Goal: Communication & Community: Answer question/provide support

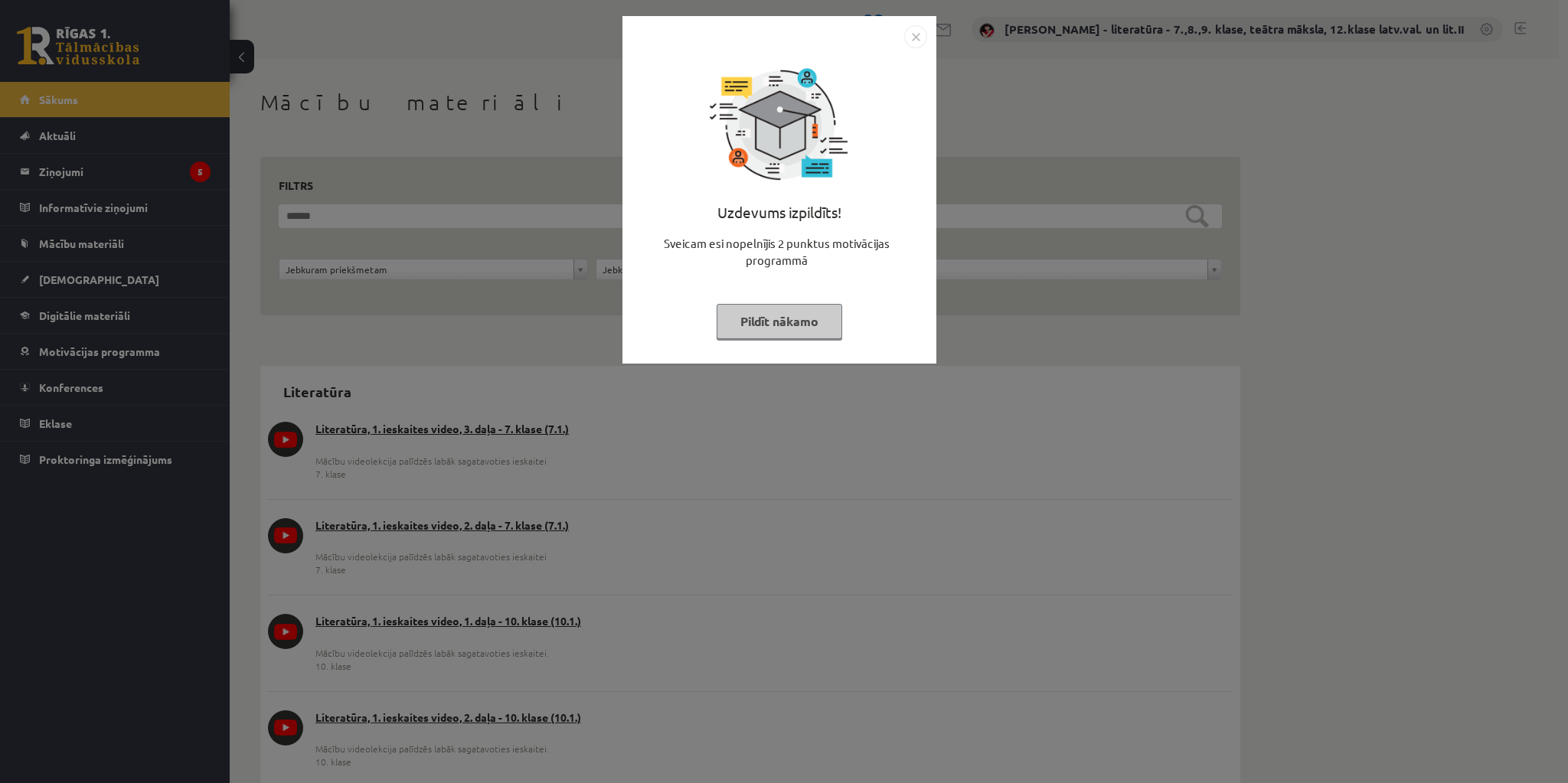
drag, startPoint x: 753, startPoint y: 322, endPoint x: 317, endPoint y: 277, distance: 438.3
click at [750, 321] on button "Pildīt nākamo" at bounding box center [780, 321] width 126 height 35
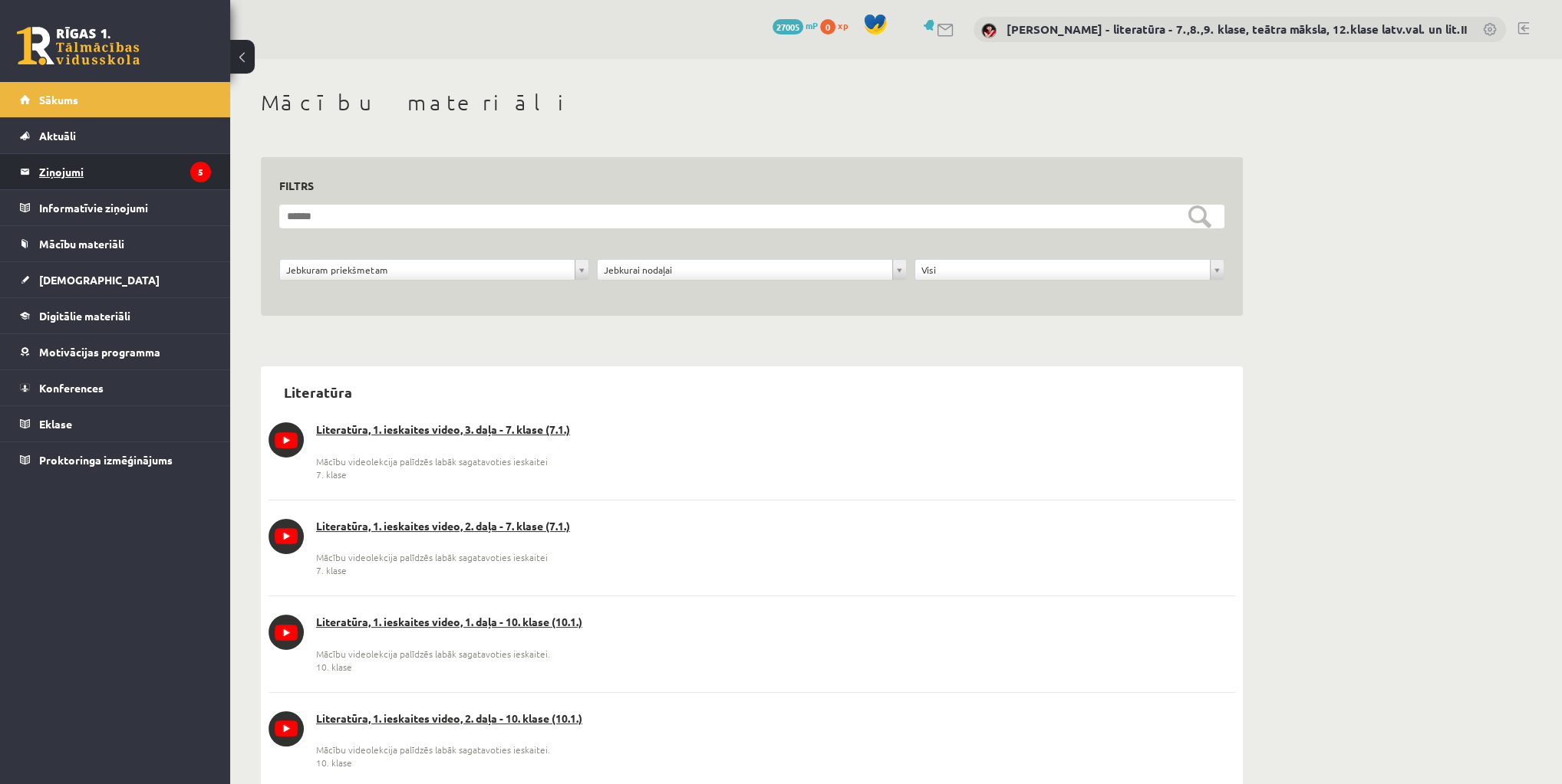
click at [151, 169] on legend "Ziņojumi 5" at bounding box center [124, 171] width 172 height 35
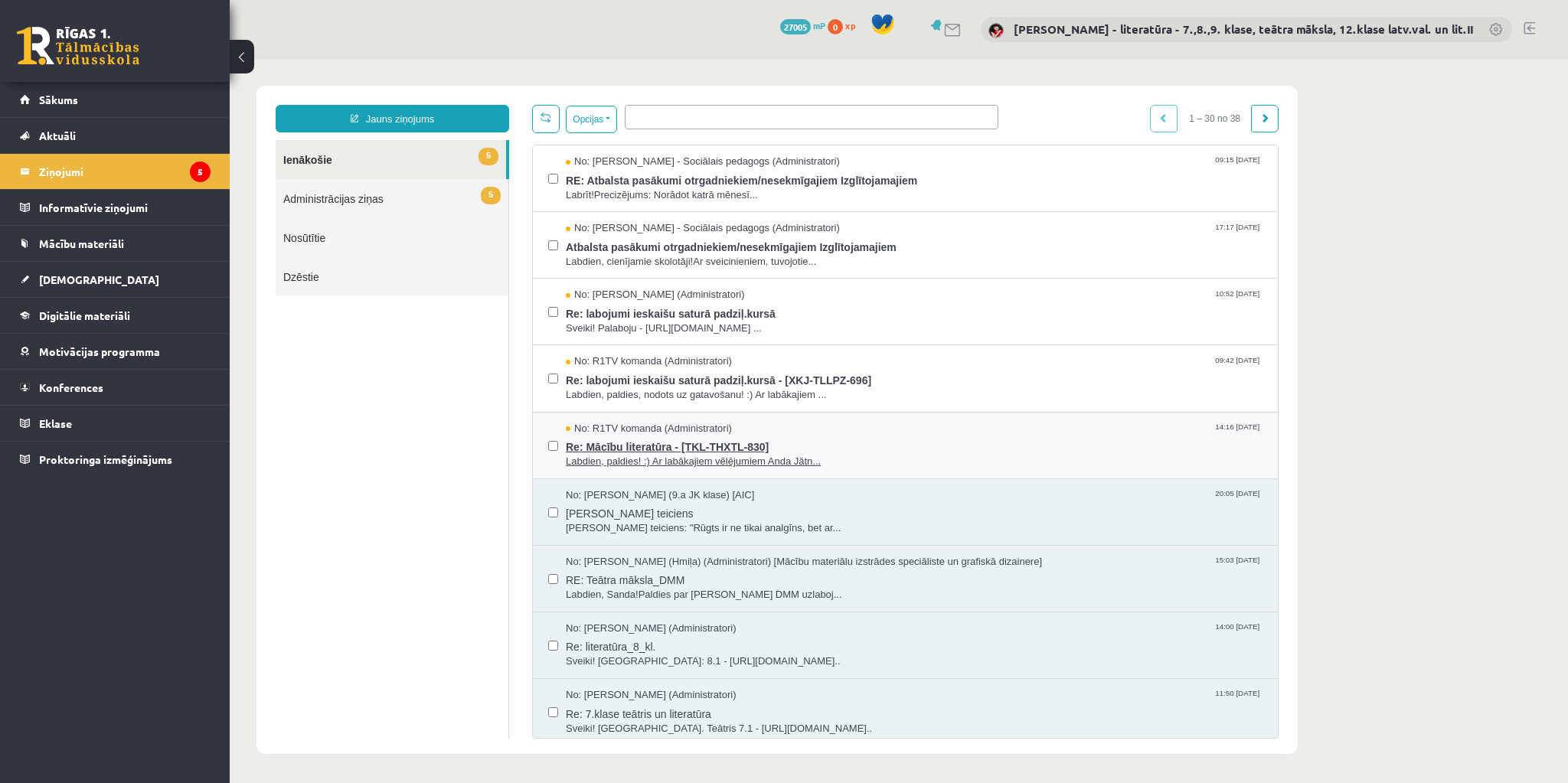
click at [661, 449] on span "Re: Mācību literatūra - [TKL-THXTL-830]" at bounding box center [914, 445] width 697 height 19
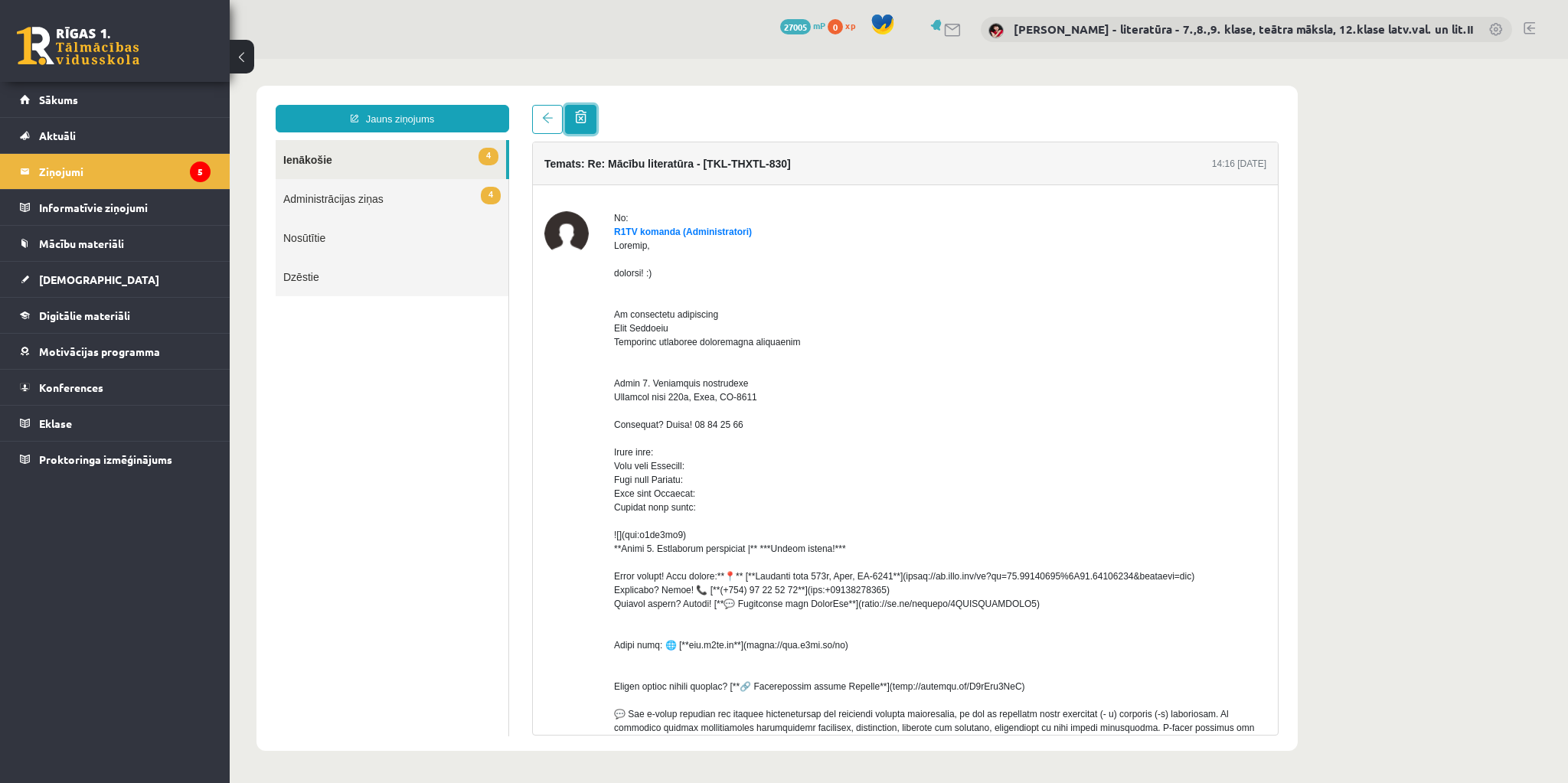
click at [576, 115] on span at bounding box center [580, 116] width 12 height 13
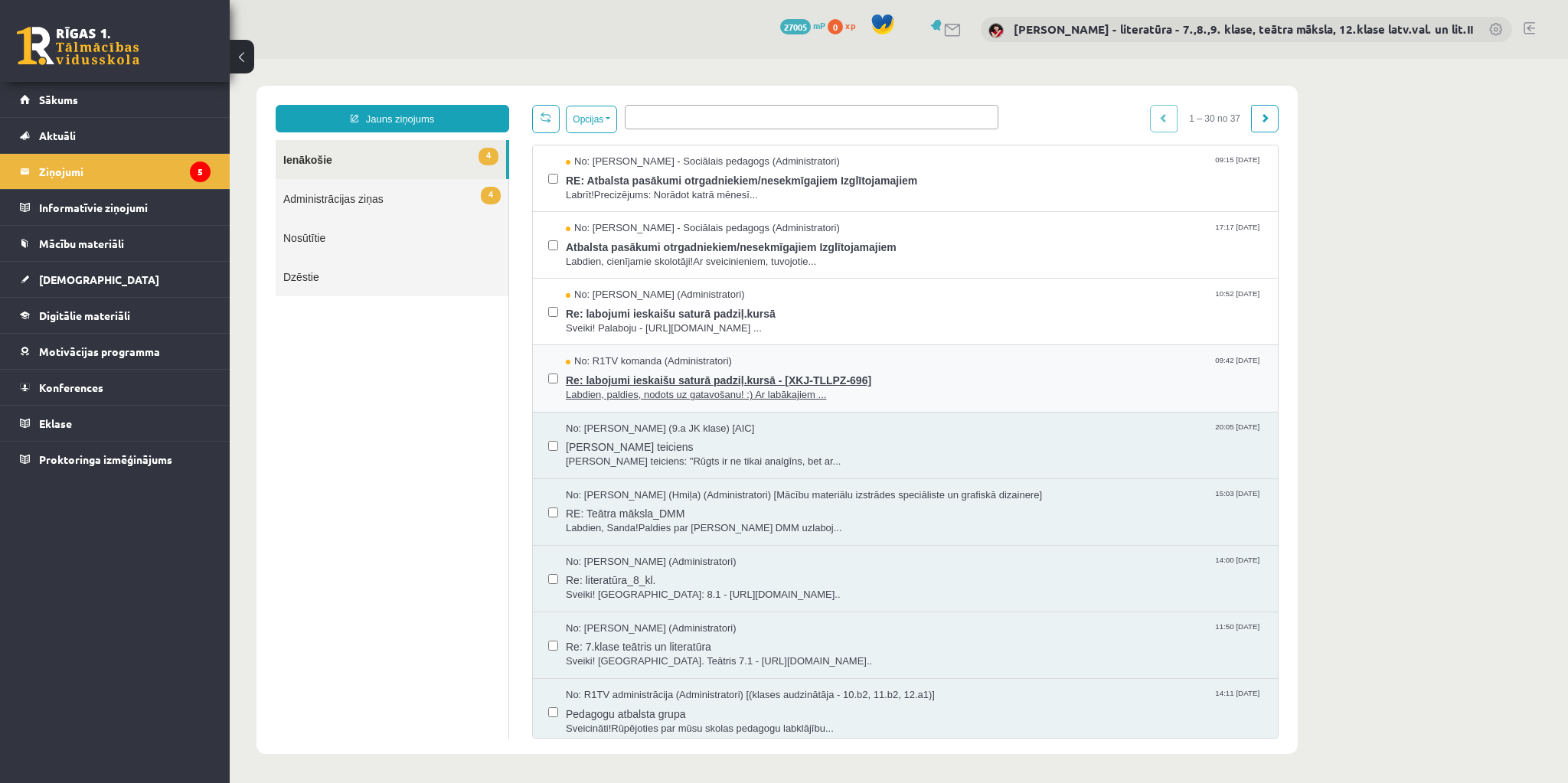
click at [701, 381] on span "Re: labojumi ieskaišu saturā padziļ.kursā - [XKJ-TLLPZ-696]" at bounding box center [914, 379] width 697 height 19
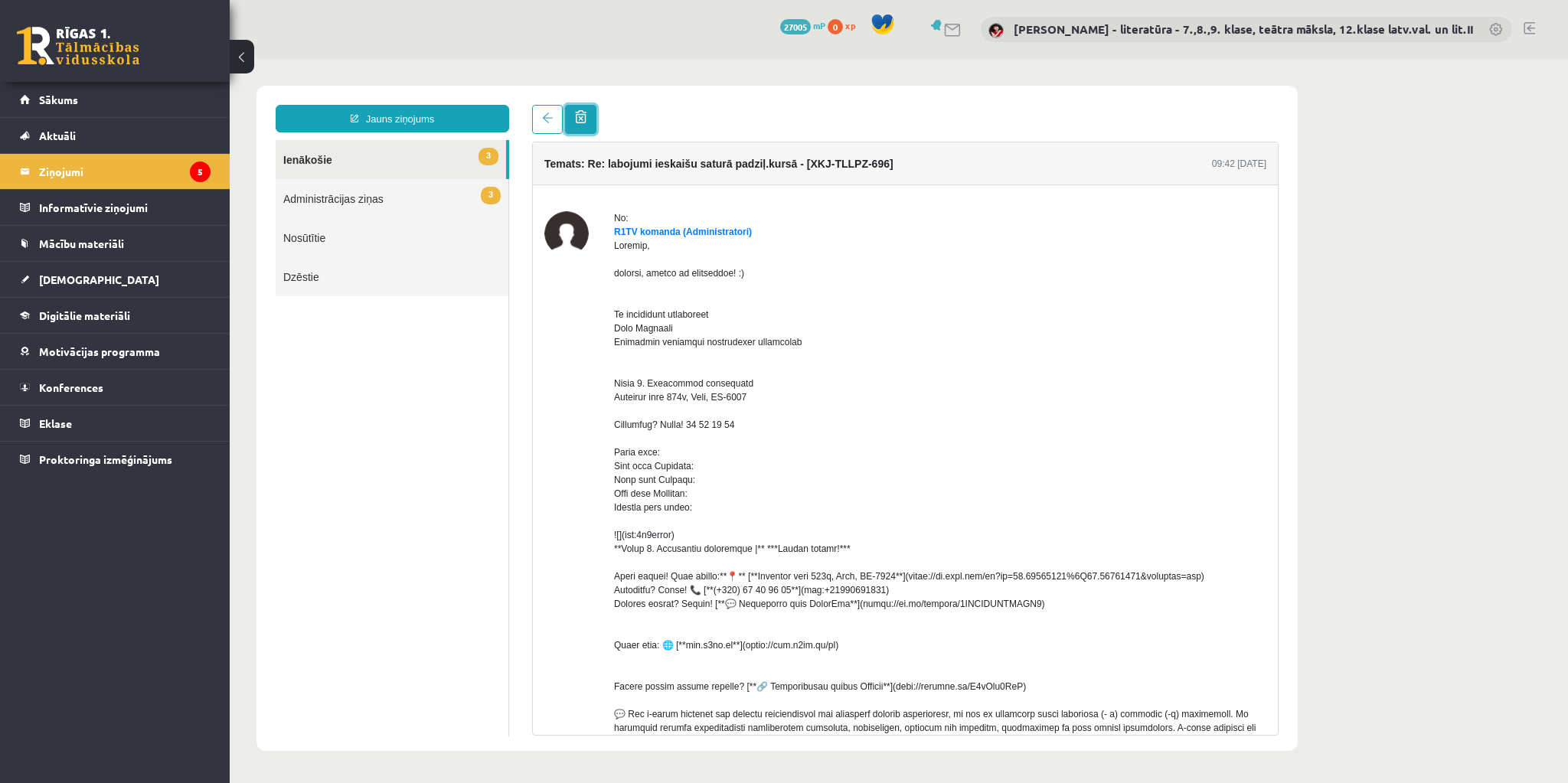
click at [580, 114] on span at bounding box center [580, 116] width 12 height 13
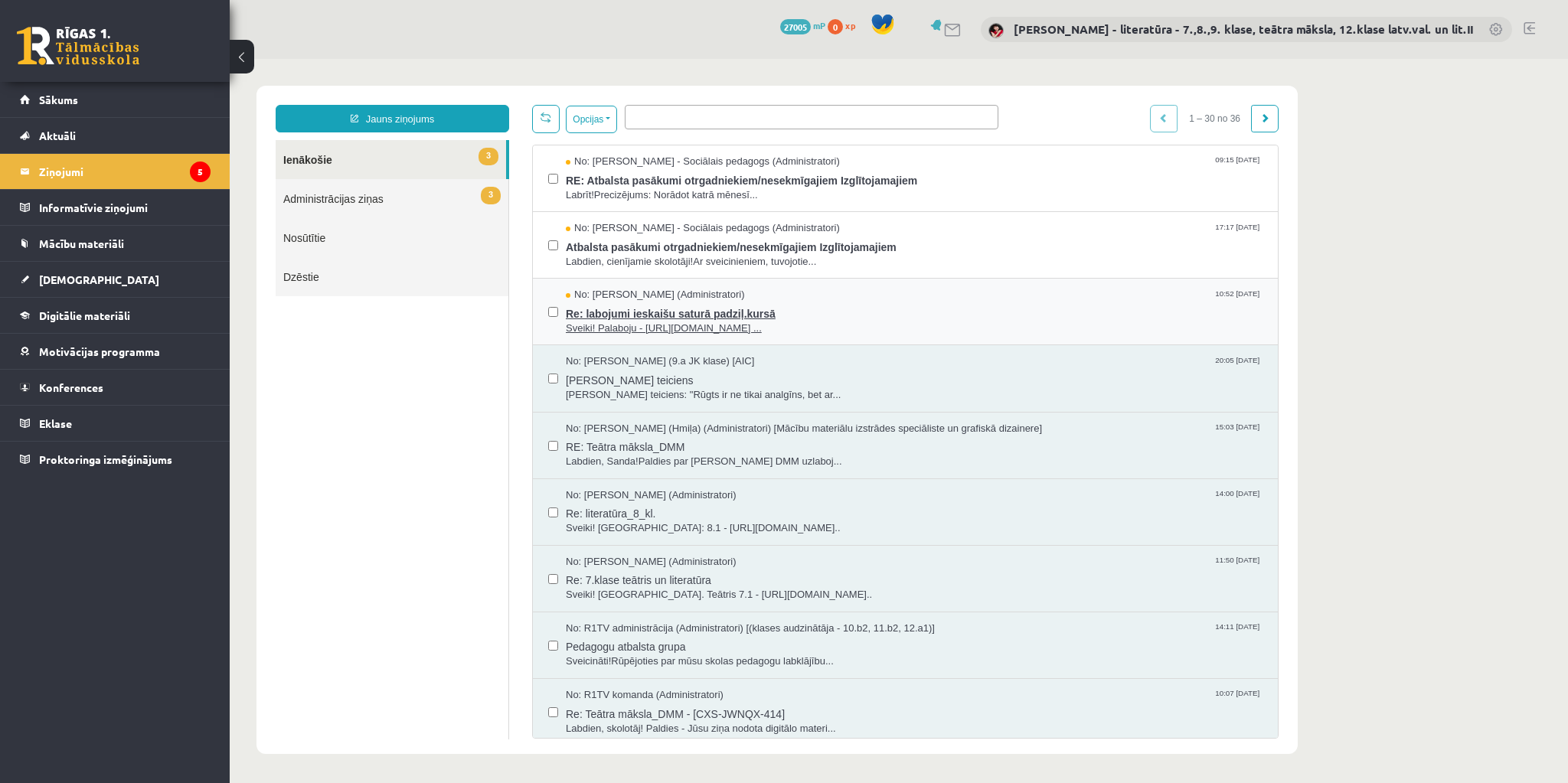
click at [677, 314] on span "Re: labojumi ieskaišu saturā padziļ.kursā" at bounding box center [914, 312] width 697 height 19
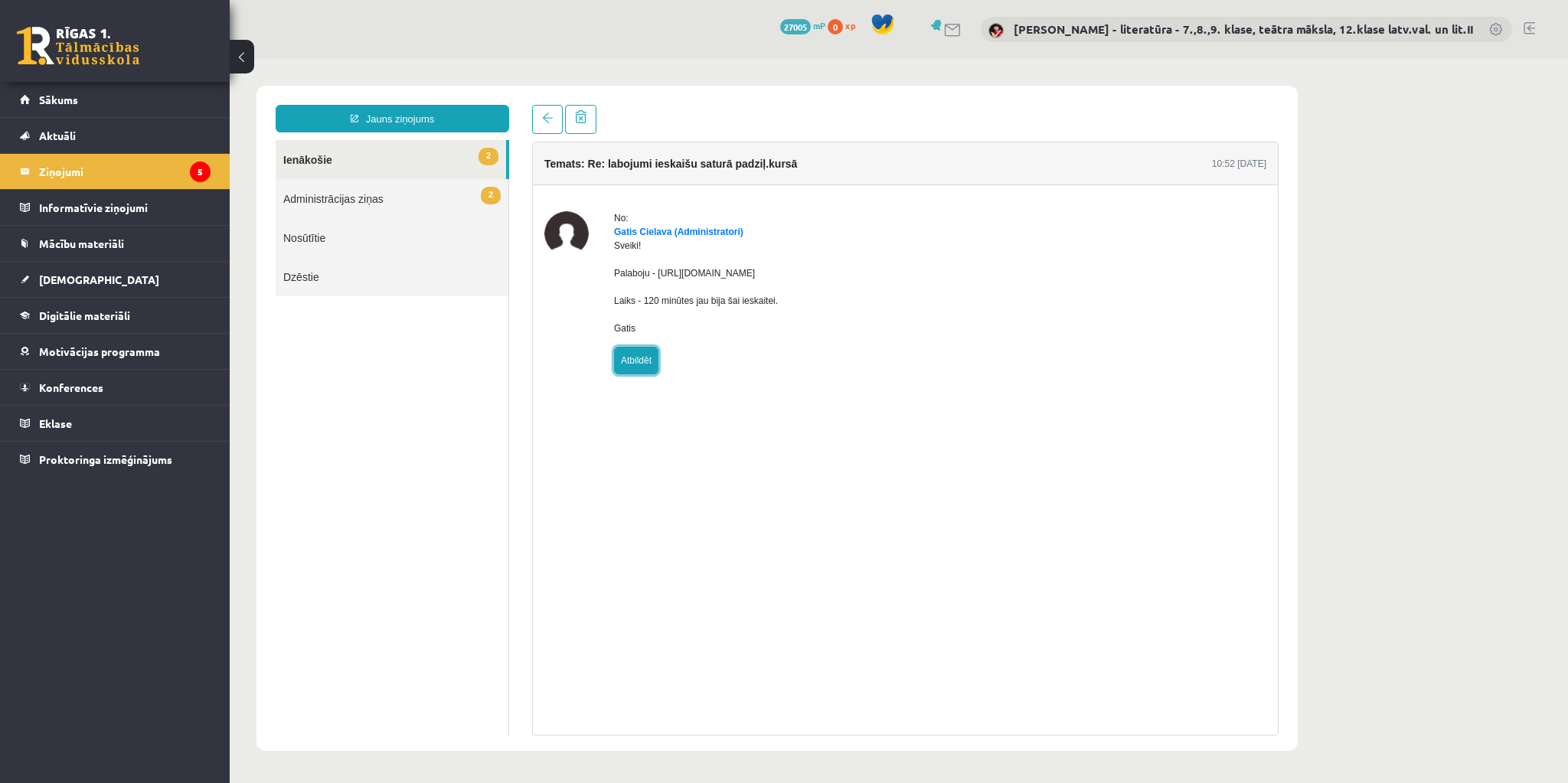
click at [639, 374] on link "Atbildēt" at bounding box center [635, 361] width 44 height 28
type input "**********"
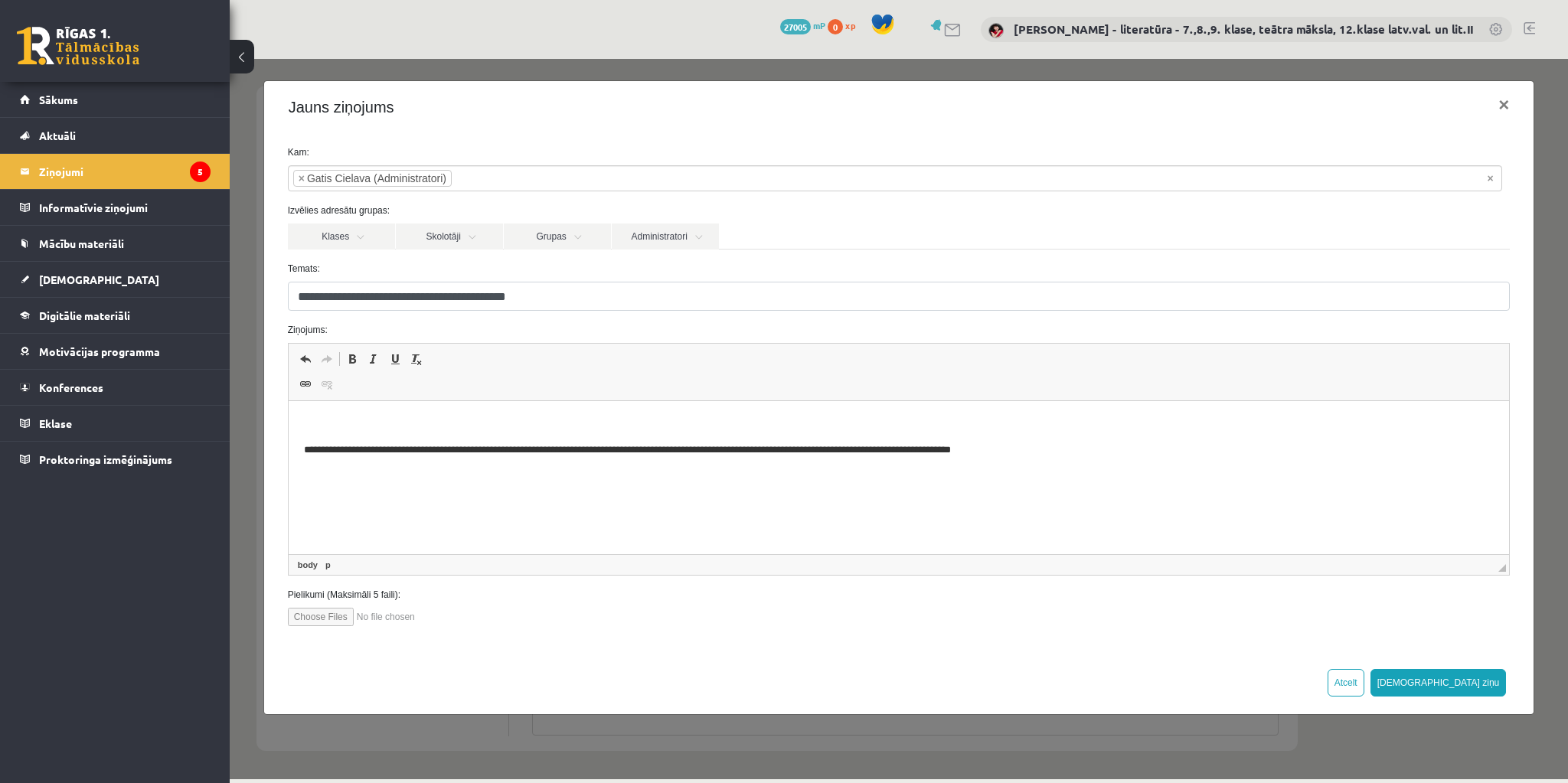
click at [509, 420] on p "Bagātinātā teksta redaktors, wiswyg-editor-47363751384160-1755714796-214" at bounding box center [898, 424] width 1190 height 16
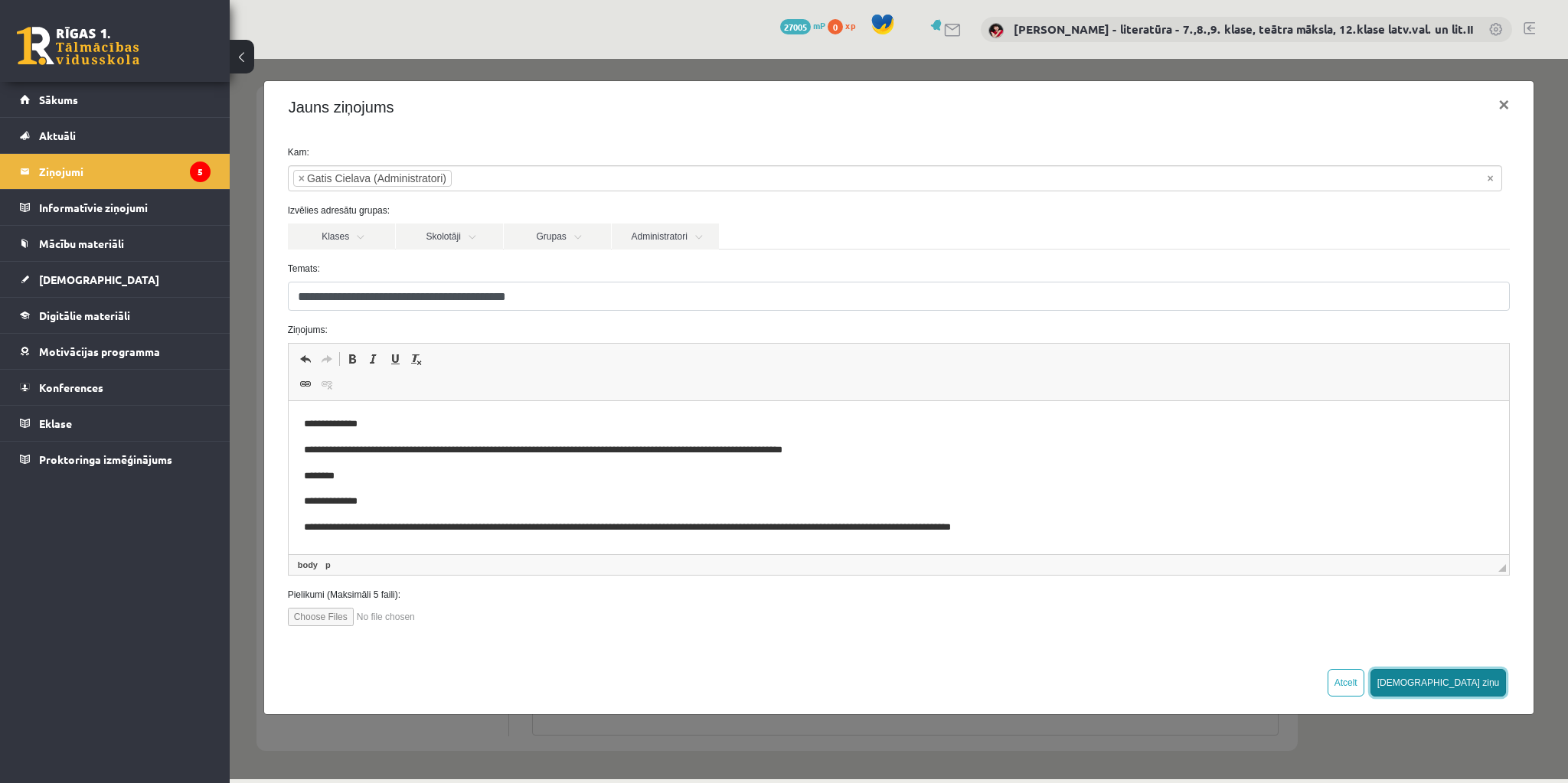
click at [1471, 676] on button "[DEMOGRAPHIC_DATA] ziņu" at bounding box center [1438, 683] width 137 height 28
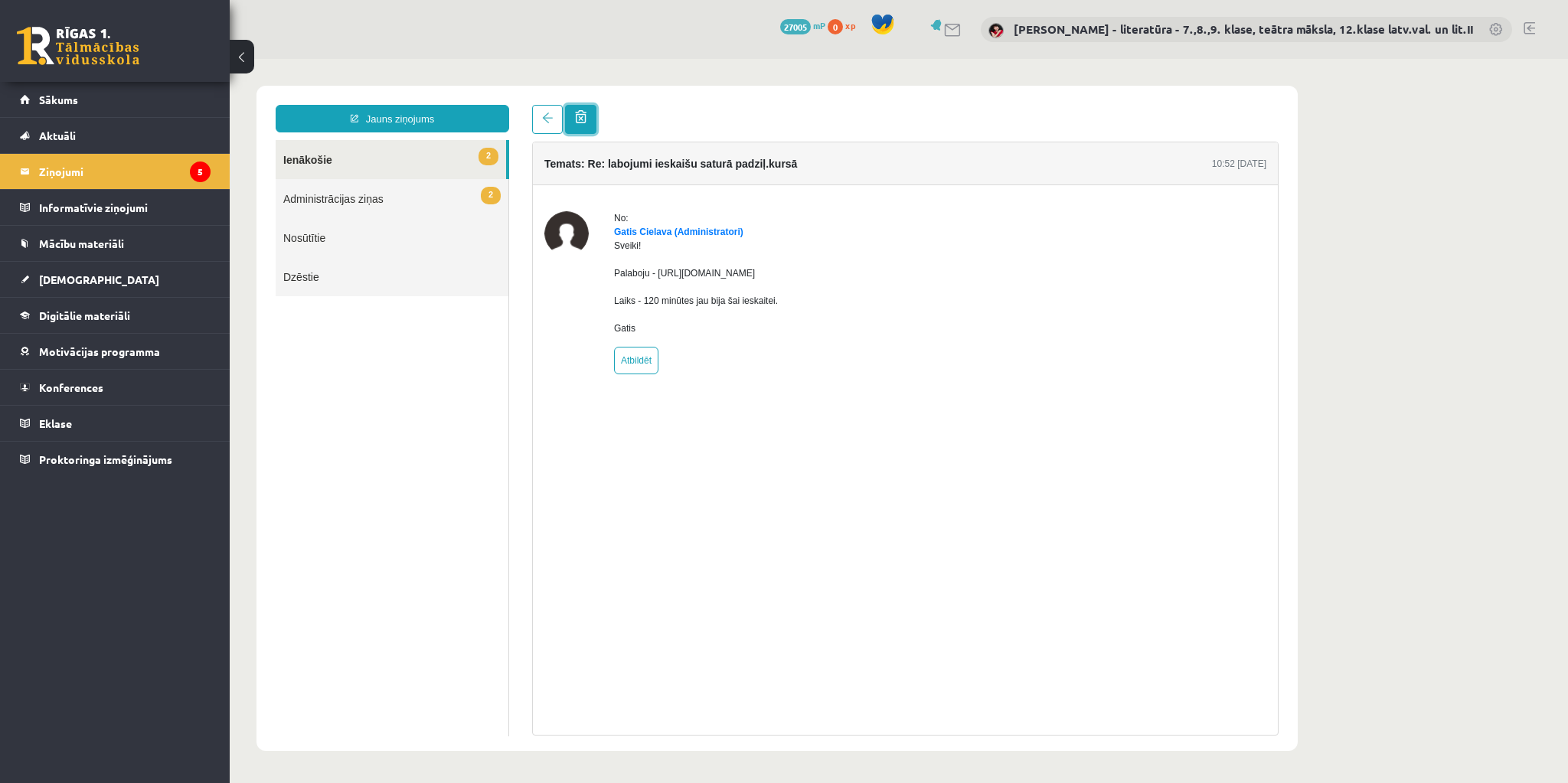
click at [578, 121] on span at bounding box center [580, 116] width 12 height 13
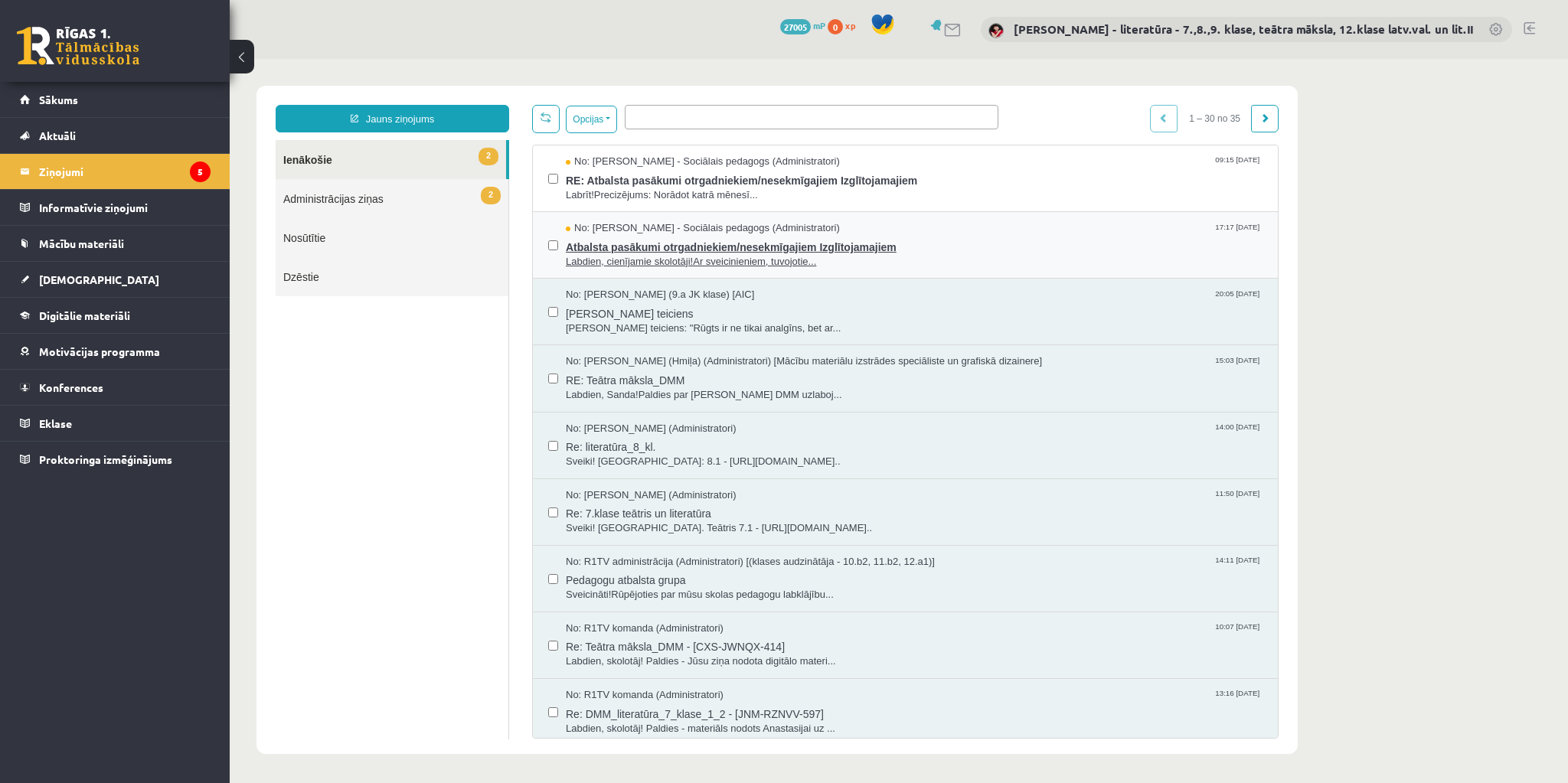
click at [676, 245] on span "Atbalsta pasākumi otrgadniekiem/nesekmīgajiem Izglītojamajiem" at bounding box center [914, 245] width 697 height 19
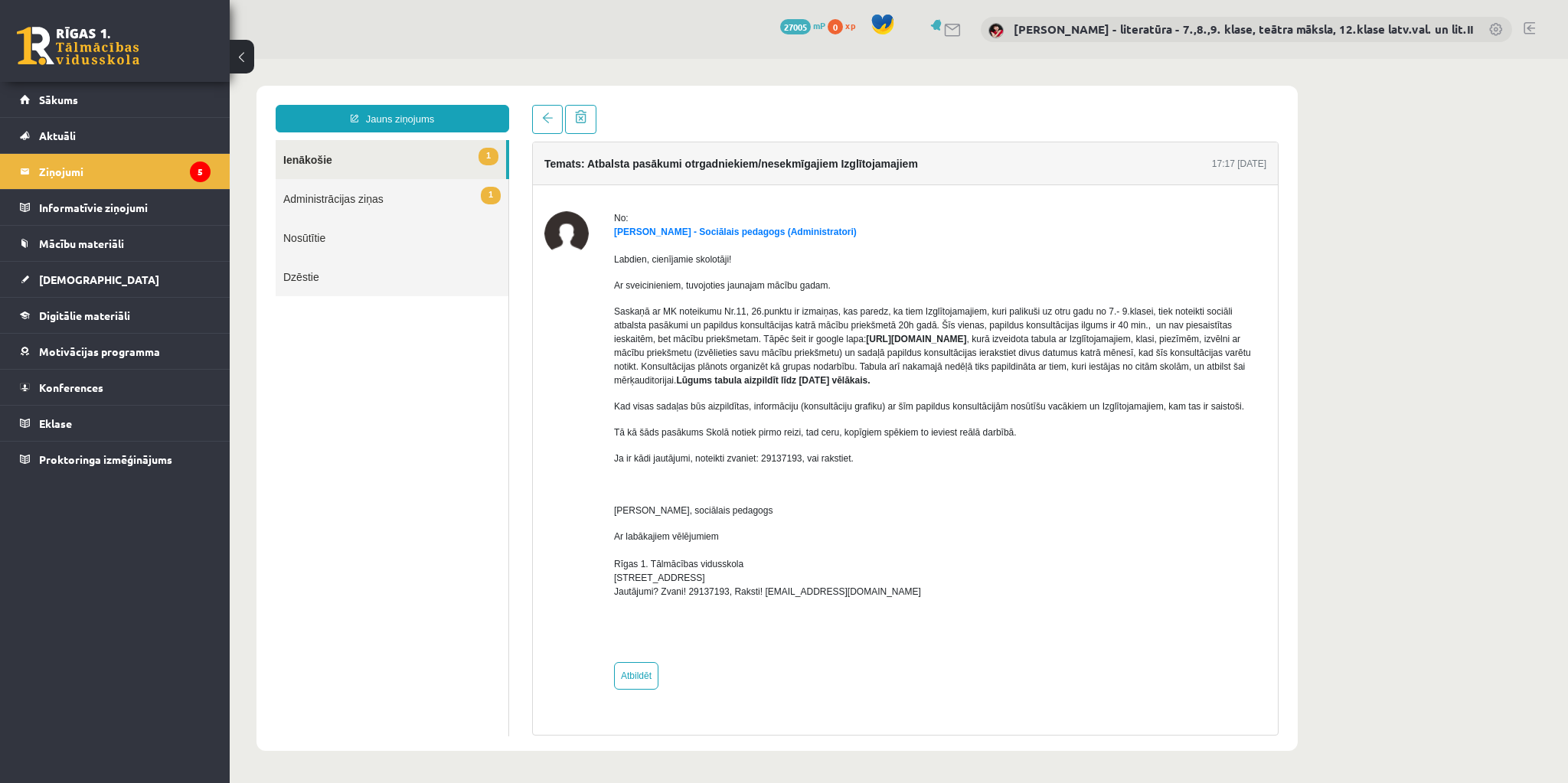
click at [317, 157] on link "1 Ienākošie" at bounding box center [390, 160] width 230 height 39
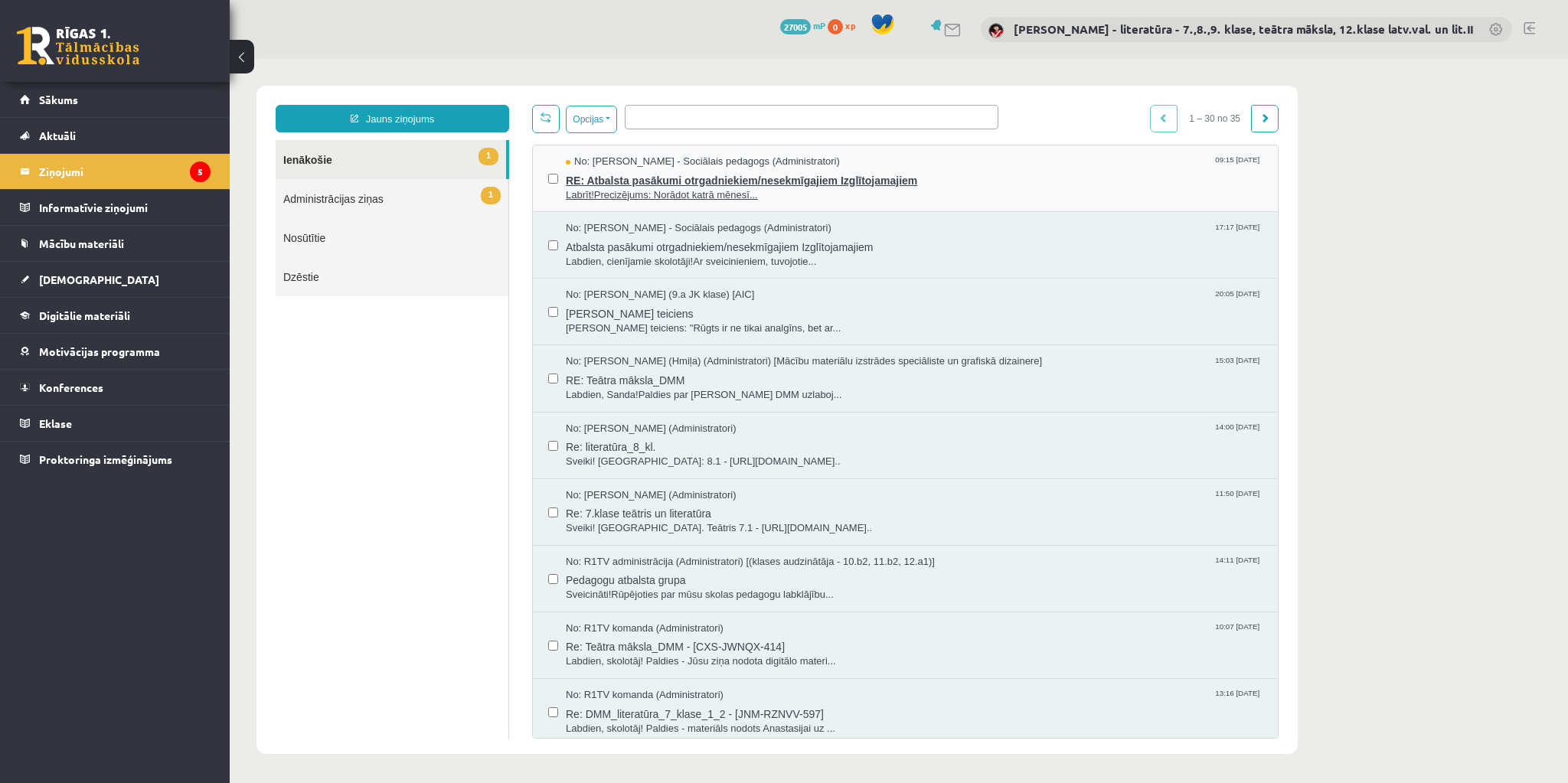
click at [708, 177] on span "RE: Atbalsta pasākumi otrgadniekiem/nesekmīgajiem Izglītojamajiem" at bounding box center [914, 178] width 697 height 19
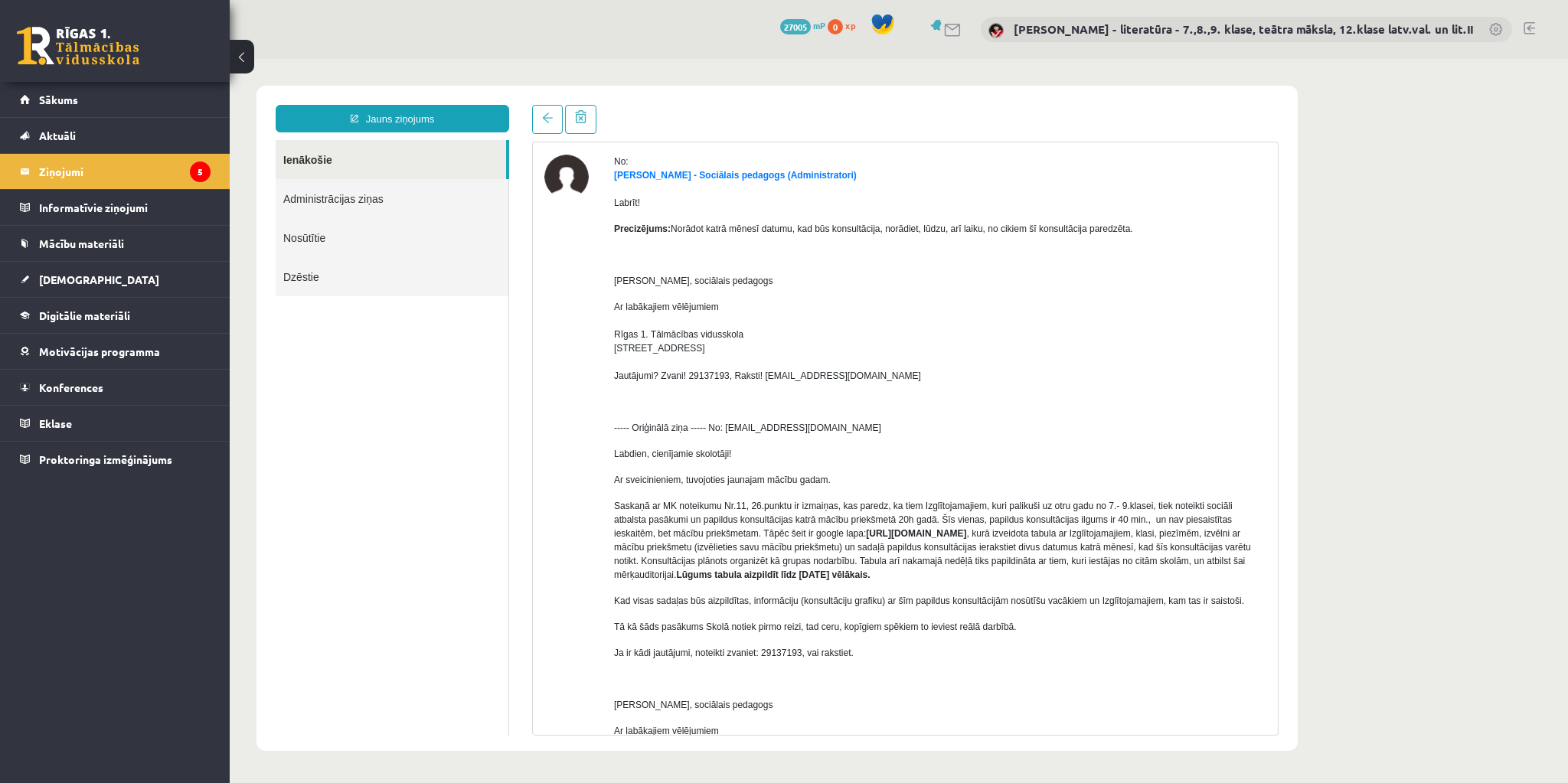
scroll to position [123, 0]
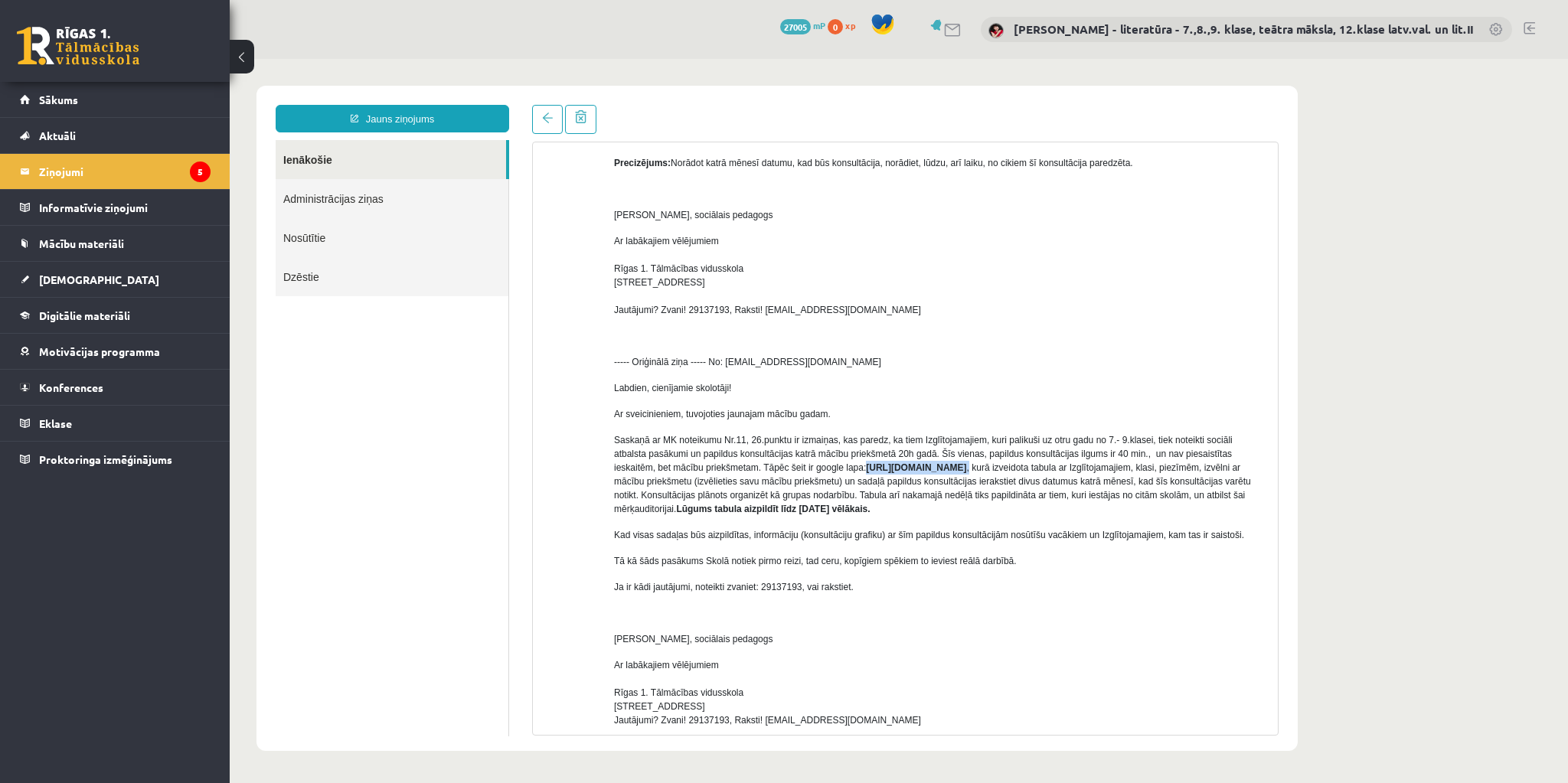
drag, startPoint x: 866, startPoint y: 466, endPoint x: 887, endPoint y: 483, distance: 27.0
click at [887, 483] on p "Saskaņā ar MK noteikumu Nr.11, 26.punktu ir izmaiņas, kas paredz, ka tiem Izglī…" at bounding box center [940, 474] width 652 height 83
copy p "[URL][DOMAIN_NAME] ,"
